Goal: Information Seeking & Learning: Learn about a topic

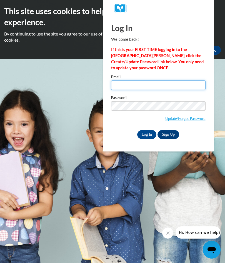
click at [130, 86] on input "Email" at bounding box center [158, 84] width 94 height 9
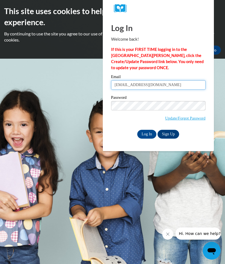
type input "rlwj1959@gmail.com"
click at [147, 133] on input "Log In" at bounding box center [146, 134] width 19 height 9
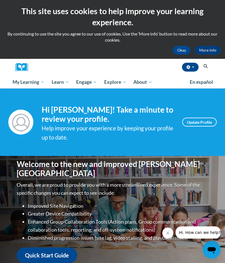
click at [166, 233] on icon "Close message from company" at bounding box center [167, 233] width 4 height 4
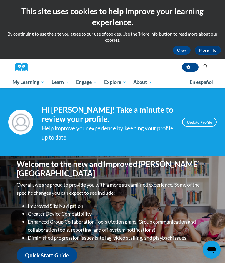
click at [185, 53] on button "Okay" at bounding box center [181, 50] width 18 height 9
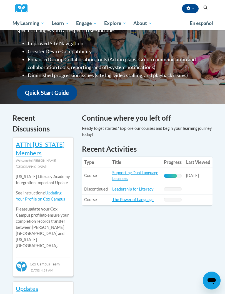
scroll to position [104, 0]
click at [127, 173] on link "Supporting Dual Language Learners" at bounding box center [135, 175] width 46 height 11
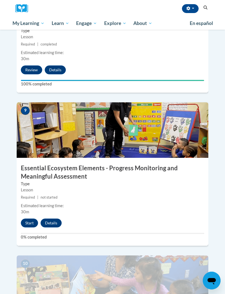
scroll to position [1245, 0]
click at [29, 218] on button "Start" at bounding box center [29, 222] width 17 height 9
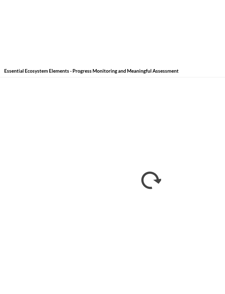
scroll to position [631, 0]
